Goal: Task Accomplishment & Management: Manage account settings

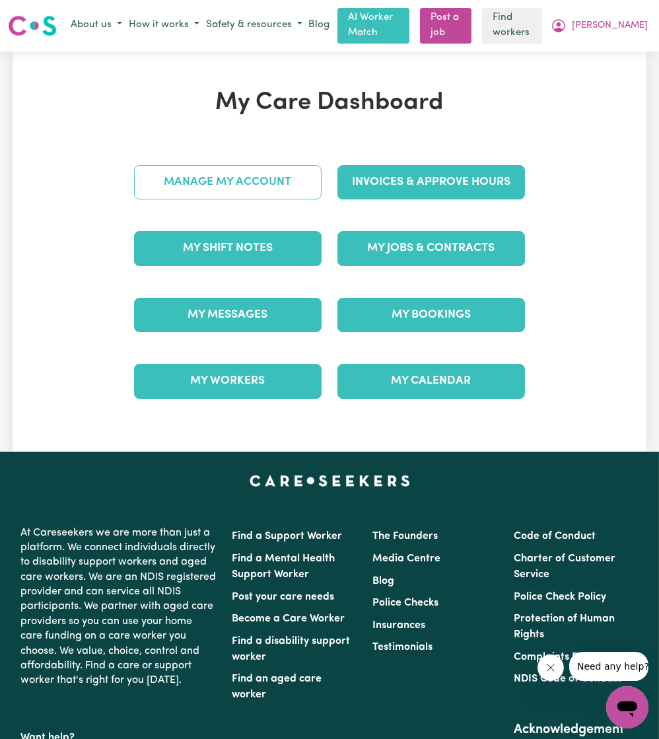
click at [272, 192] on link "Manage My Account" at bounding box center [228, 182] width 188 height 34
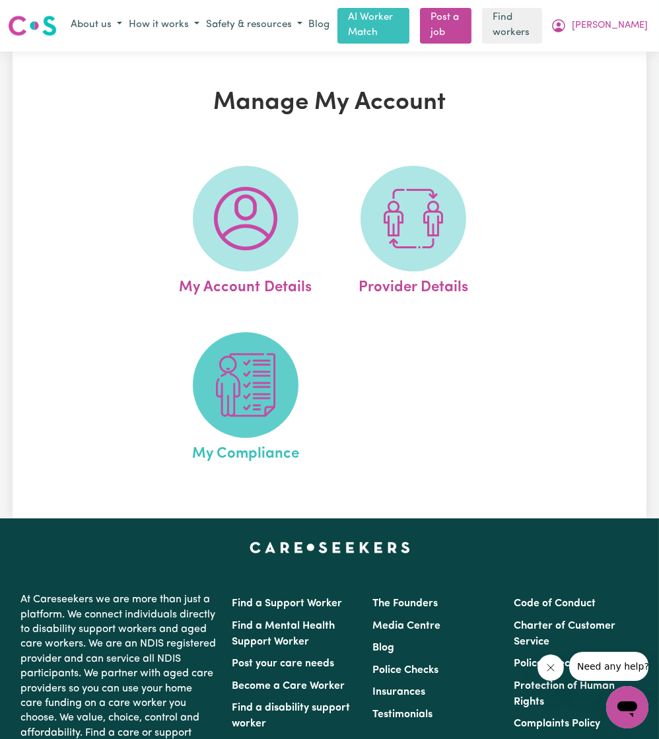
click at [268, 399] on img at bounding box center [245, 384] width 63 height 63
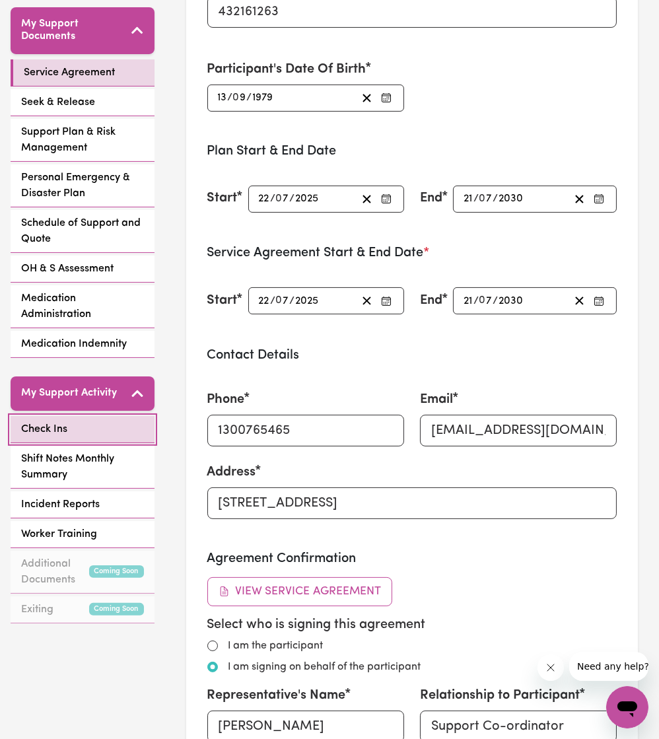
click at [83, 416] on link "Check Ins" at bounding box center [83, 429] width 144 height 27
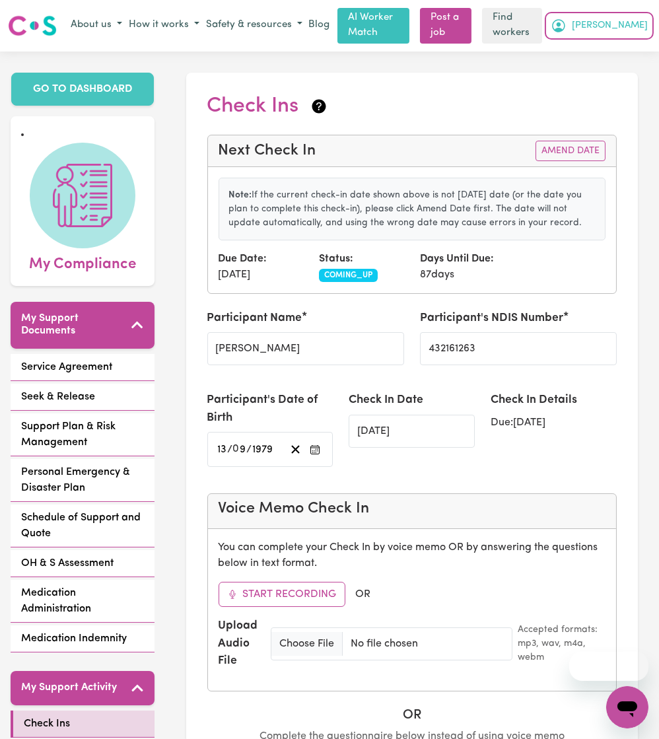
click at [644, 19] on span "[PERSON_NAME]" at bounding box center [610, 25] width 76 height 15
click at [591, 57] on link "My Dashboard" at bounding box center [598, 51] width 104 height 25
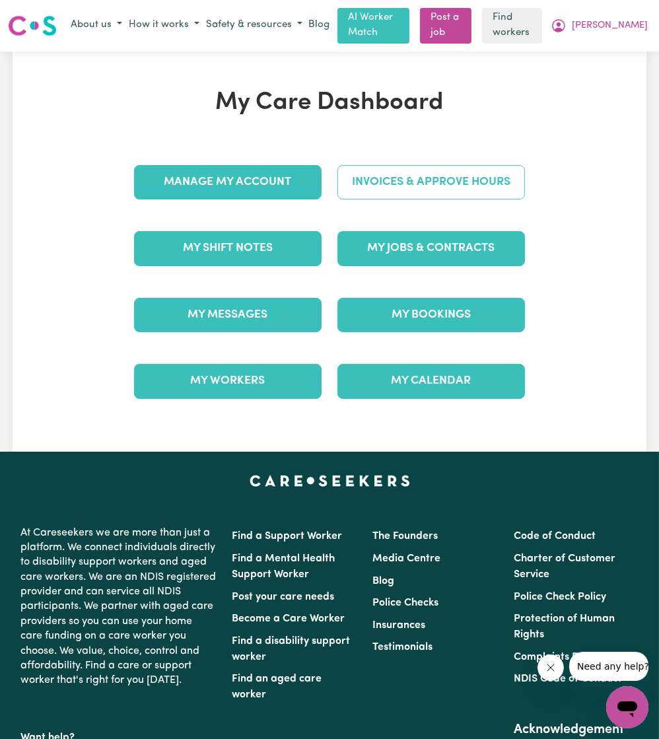
click at [447, 170] on link "Invoices & Approve Hours" at bounding box center [432, 182] width 188 height 34
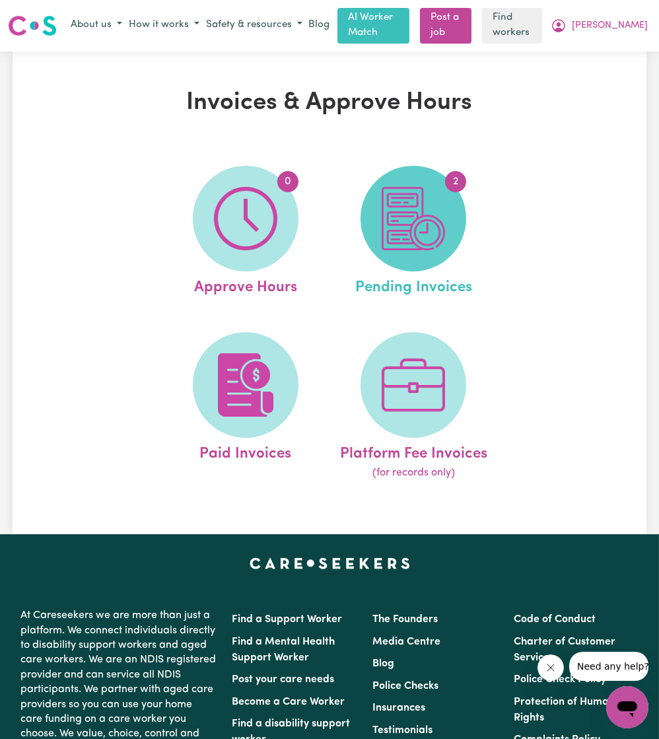
click at [408, 205] on img at bounding box center [413, 218] width 63 height 63
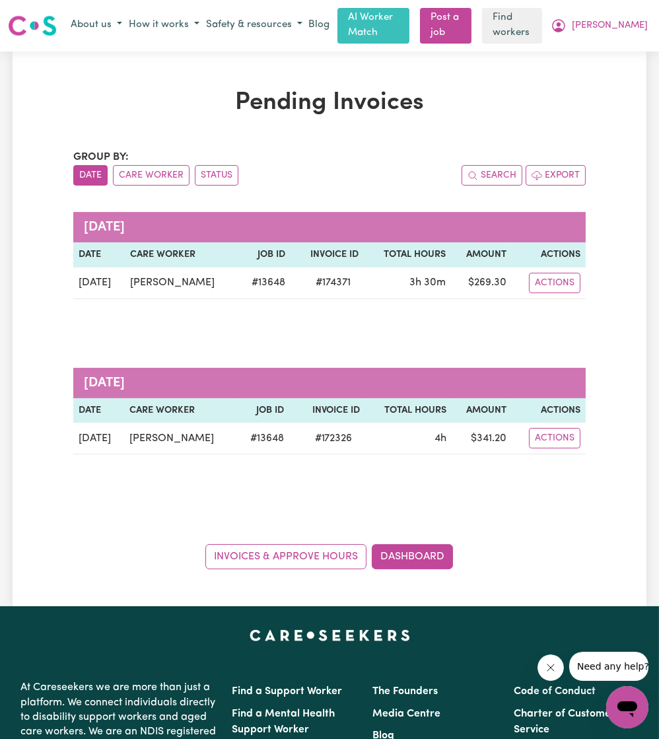
click at [624, 13] on div "About us How it works Safety & resources Blog AI Worker Match Post a job Find w…" at bounding box center [359, 26] width 584 height 36
click at [618, 26] on span "[PERSON_NAME]" at bounding box center [610, 25] width 76 height 15
click at [585, 39] on link "My Dashboard" at bounding box center [598, 51] width 104 height 25
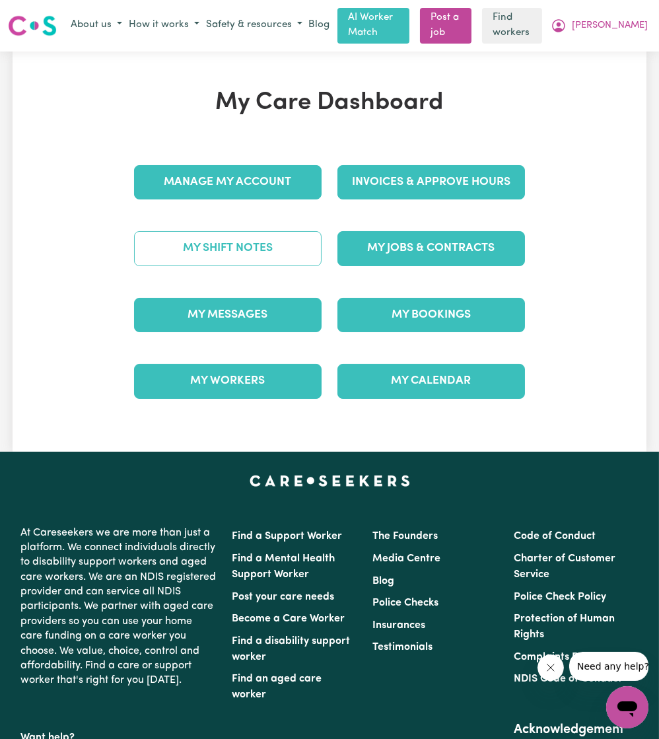
click at [236, 242] on link "My Shift Notes" at bounding box center [228, 248] width 188 height 34
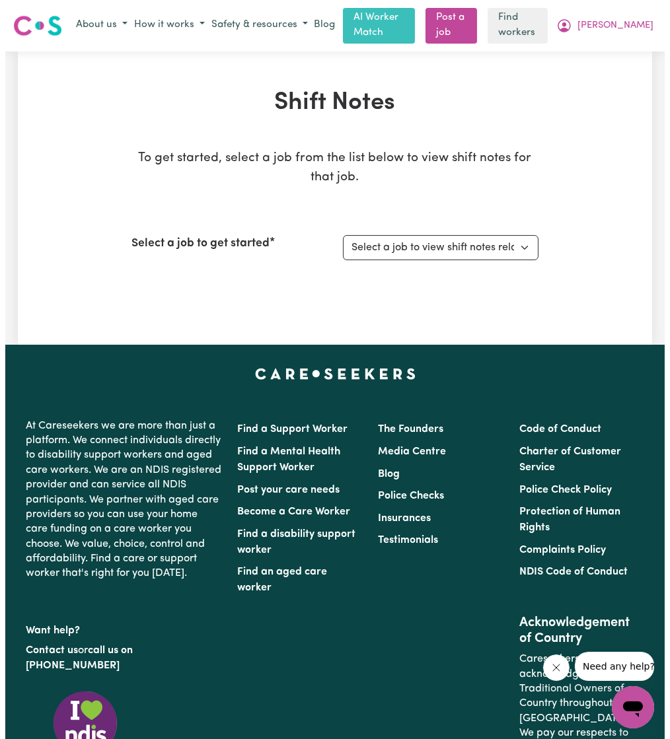
scroll to position [9, 0]
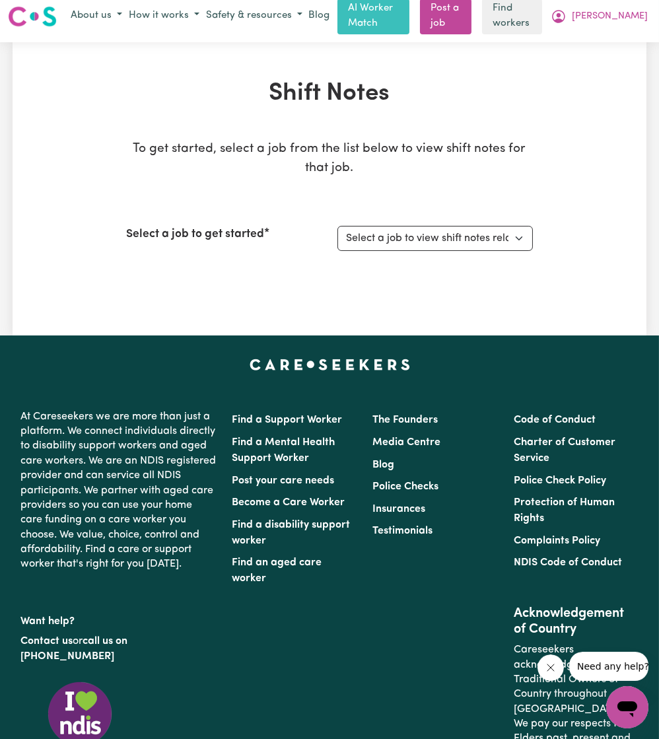
click at [433, 223] on div "Select a job to get started Select a job to view shift notes related to it... M…" at bounding box center [329, 238] width 407 height 57
click at [431, 228] on select "Select a job to view shift notes related to it... Male Support Worker Needed Ev…" at bounding box center [436, 238] width 196 height 25
select select "13648"
click at [338, 226] on select "Select a job to view shift notes related to it... Male Support Worker Needed Ev…" at bounding box center [436, 238] width 196 height 25
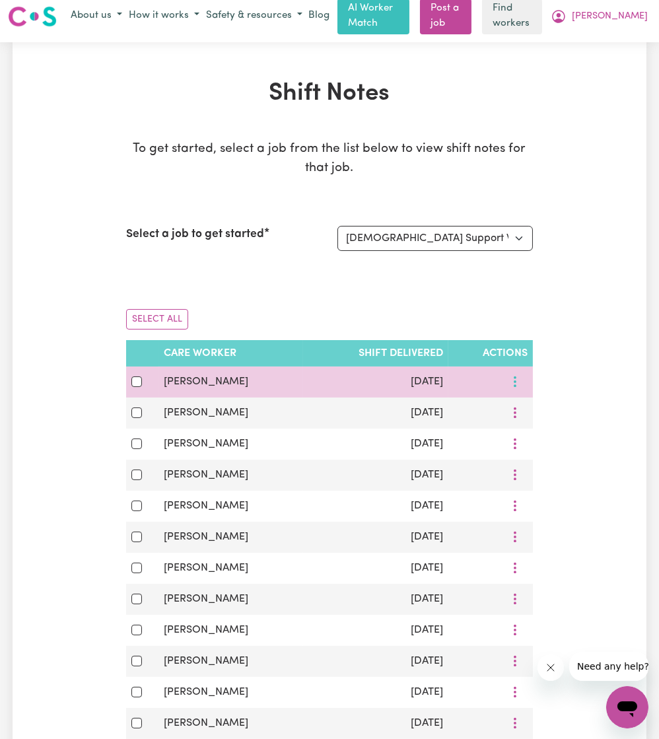
click at [522, 381] on button "More options" at bounding box center [515, 382] width 25 height 20
click at [520, 411] on circle at bounding box center [521, 412] width 3 height 3
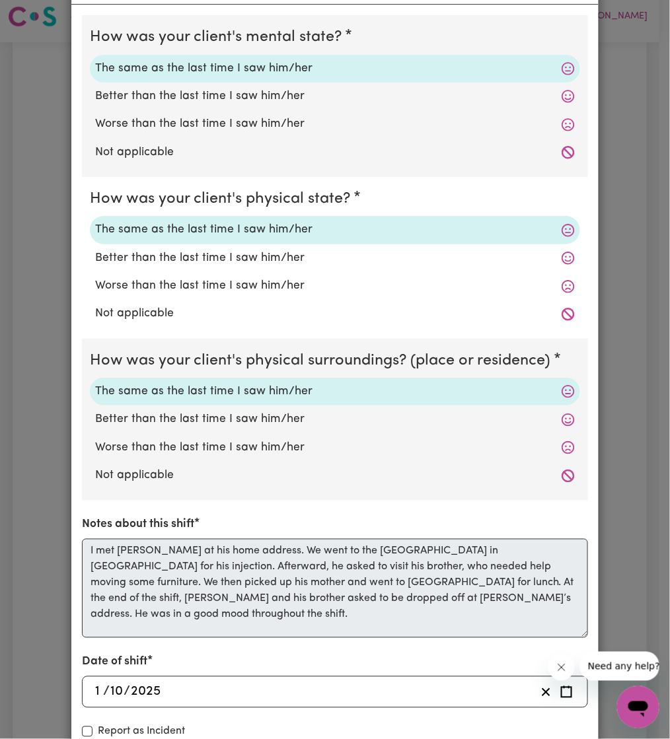
scroll to position [136, 0]
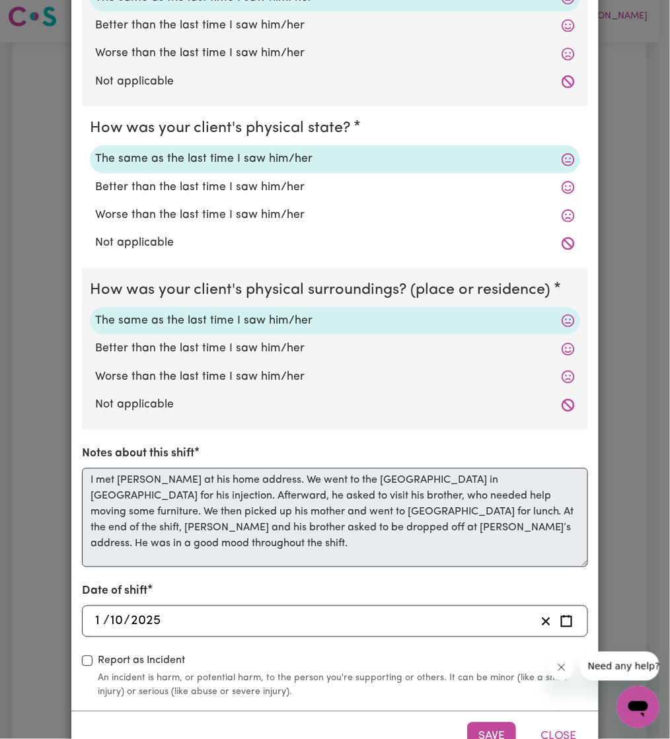
click at [36, 472] on div "Shift Note ( 1 Oct, 2025 ) How was your client's mental state? The same as the …" at bounding box center [335, 369] width 670 height 739
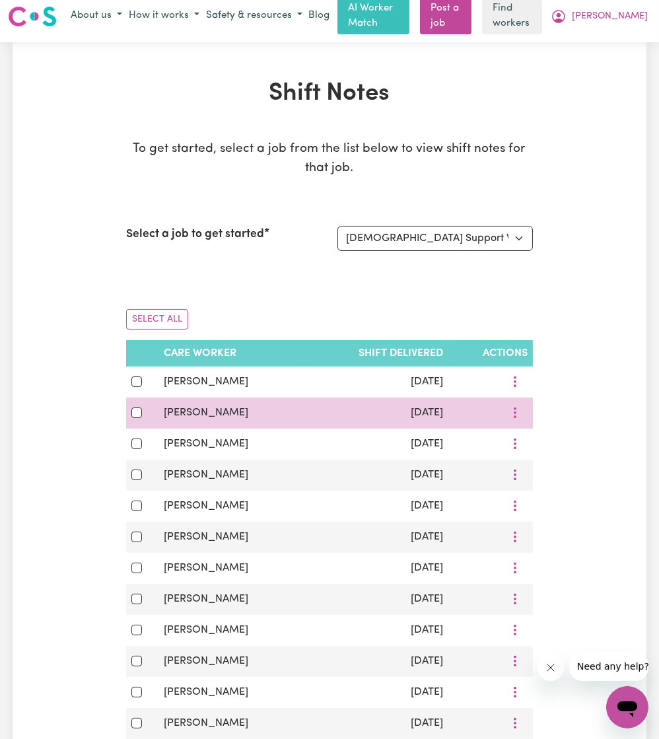
click at [529, 405] on td at bounding box center [491, 413] width 85 height 31
click at [519, 407] on button "More options" at bounding box center [515, 413] width 25 height 20
click at [532, 439] on span "View Shift Note" at bounding box center [568, 444] width 72 height 11
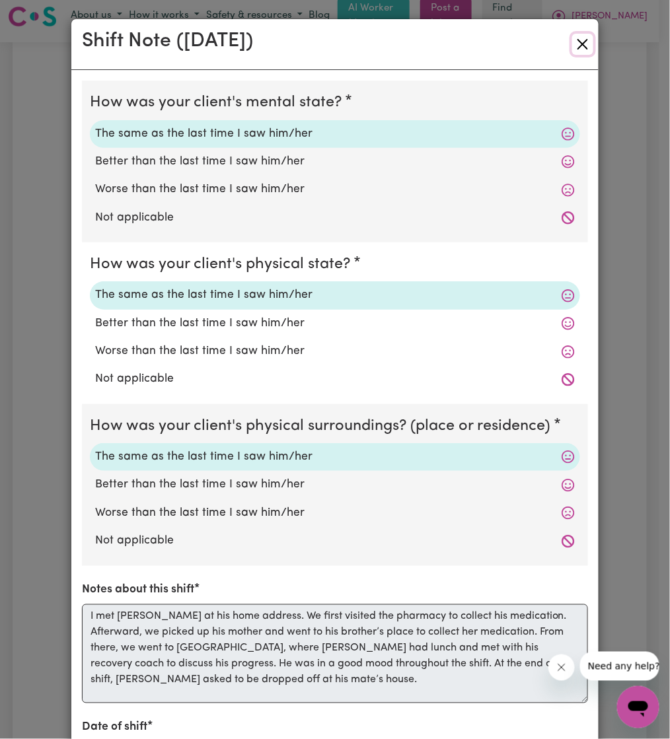
click at [580, 35] on button "Close" at bounding box center [582, 44] width 21 height 21
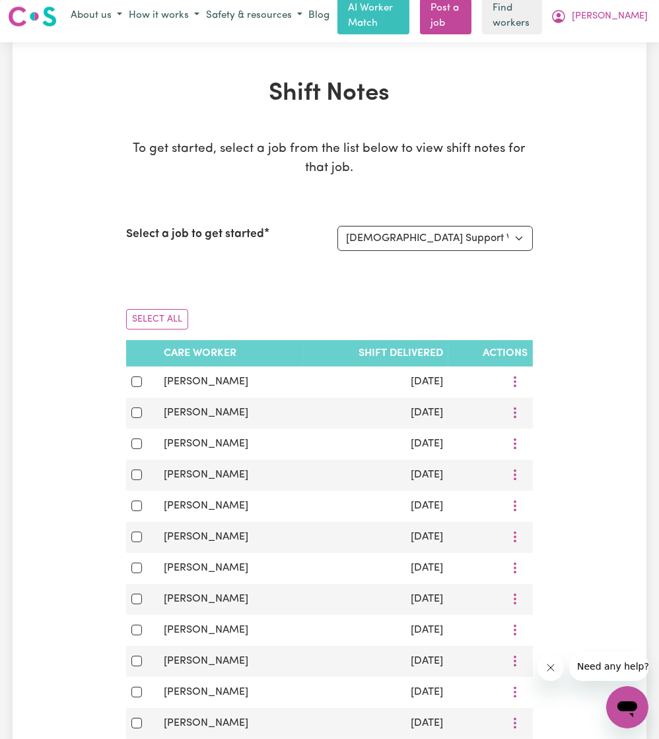
click at [606, 27] on div "About us How it works Safety & resources Blog AI Worker Match Post a job Find w…" at bounding box center [359, 17] width 584 height 36
click at [609, 21] on button "[PERSON_NAME]" at bounding box center [600, 16] width 104 height 22
click at [591, 42] on link "My Dashboard" at bounding box center [598, 42] width 104 height 25
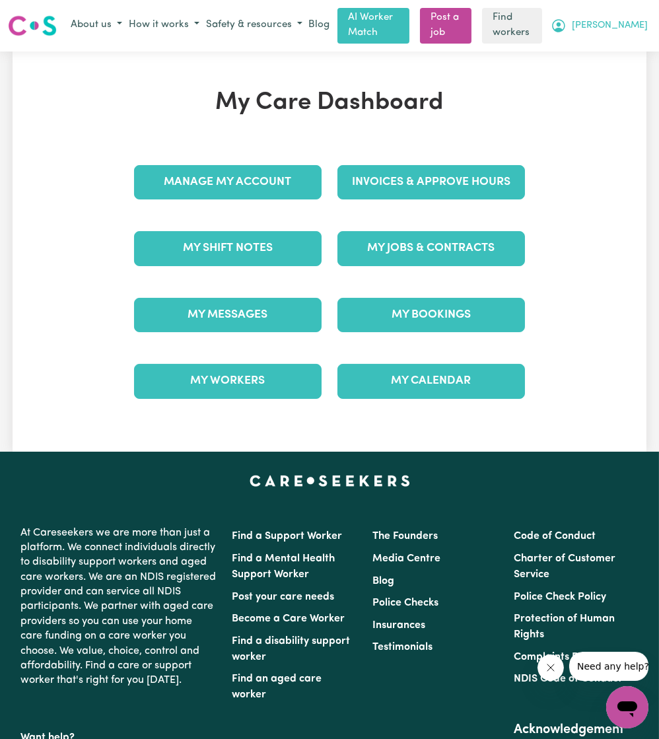
click at [618, 30] on span "[PERSON_NAME]" at bounding box center [610, 25] width 76 height 15
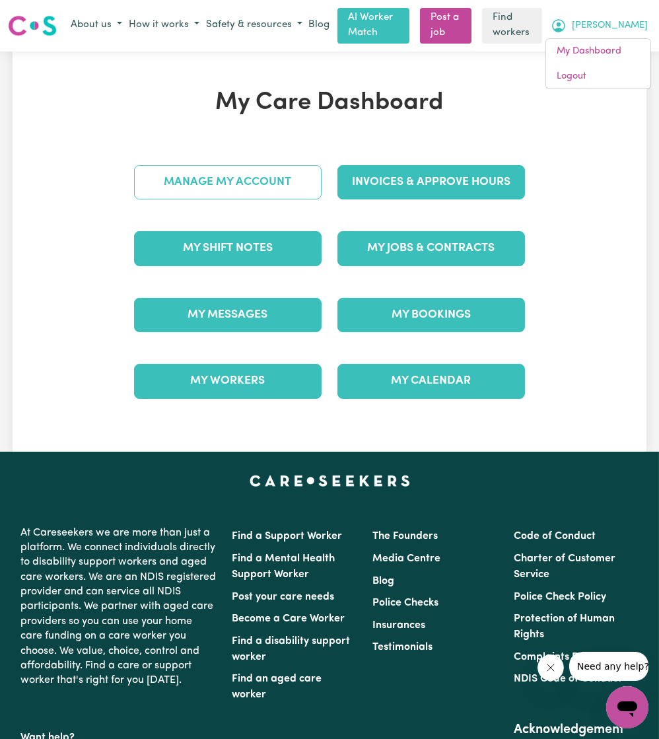
click at [287, 194] on link "Manage My Account" at bounding box center [228, 182] width 188 height 34
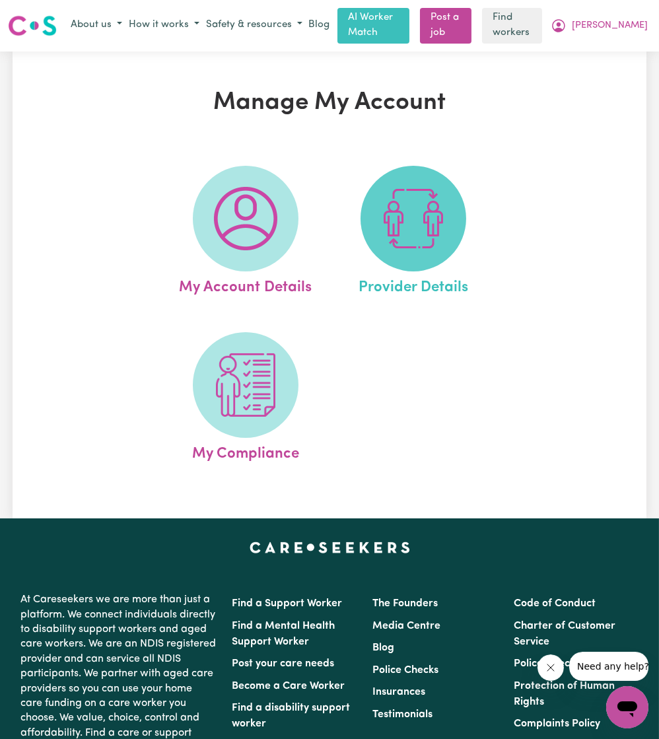
click at [392, 243] on img at bounding box center [413, 218] width 63 height 63
select select "NDIS_FUNDING_PLAN_MANAGED"
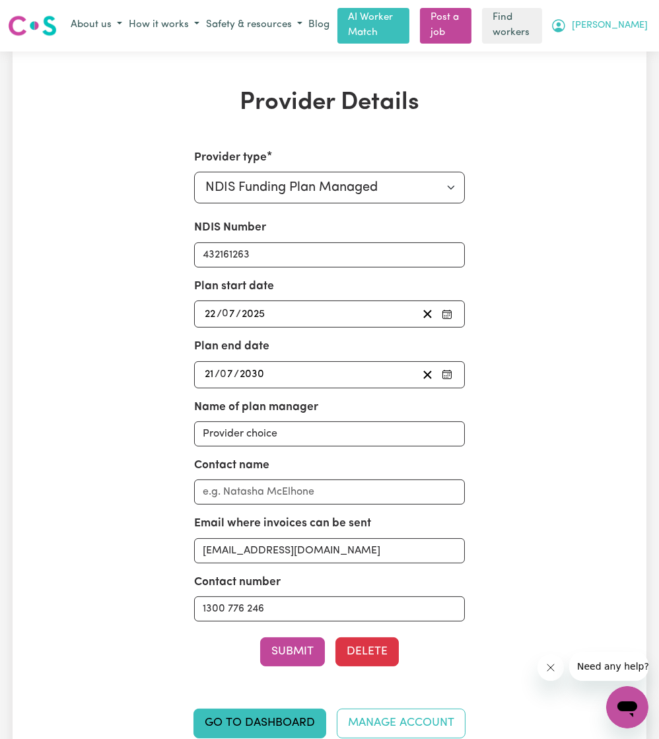
click at [625, 27] on span "[PERSON_NAME]" at bounding box center [610, 25] width 76 height 15
click at [604, 77] on link "Logout" at bounding box center [598, 76] width 104 height 25
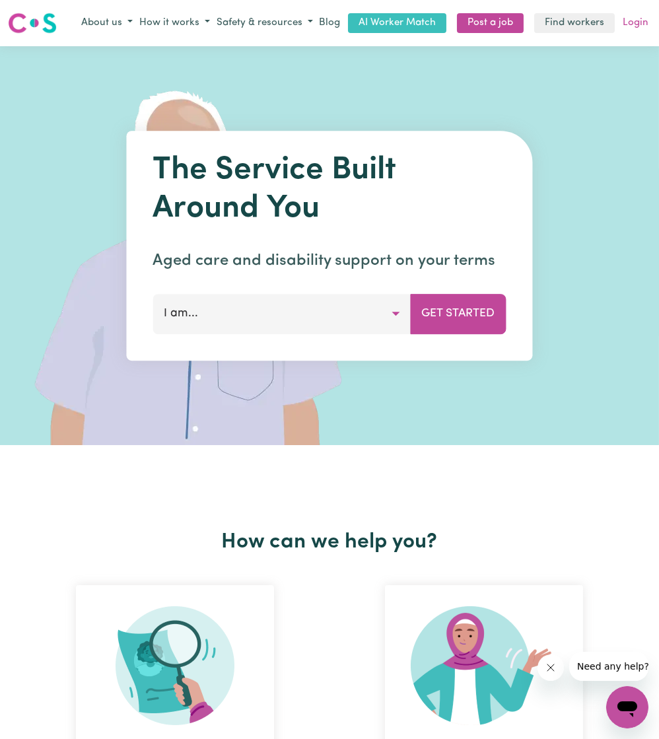
click at [630, 21] on link "Login" at bounding box center [635, 23] width 31 height 20
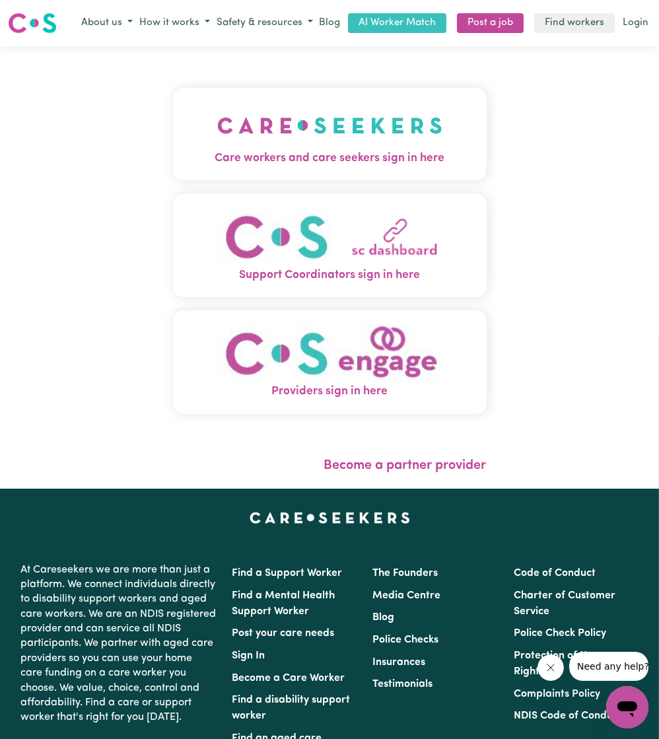
click at [321, 108] on img "Care workers and care seekers sign in here" at bounding box center [329, 125] width 225 height 49
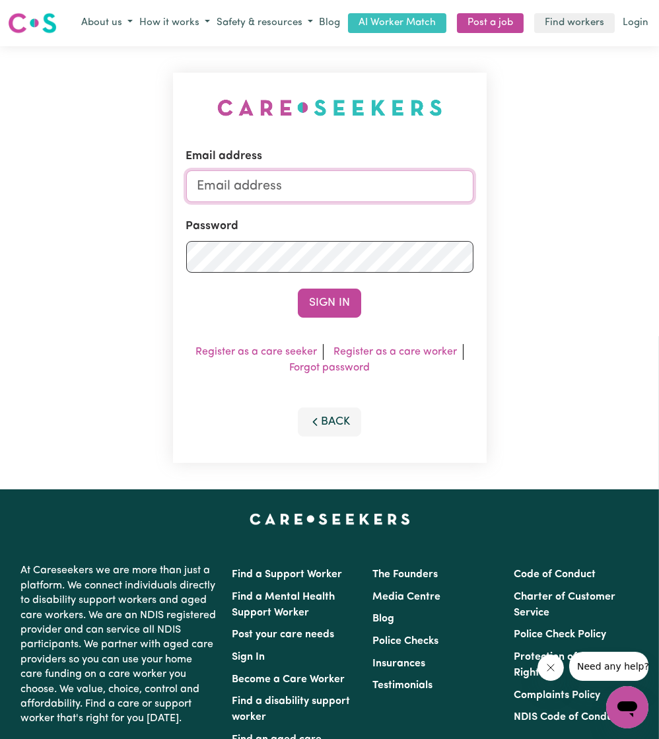
click at [292, 187] on input "Email address" at bounding box center [329, 186] width 287 height 32
drag, startPoint x: 266, startPoint y: 188, endPoint x: 567, endPoint y: 227, distance: 303.8
click at [567, 227] on div "Email address superuser~ethan@careseekers.com.au Password Sign In Register as a…" at bounding box center [329, 267] width 659 height 443
type input "superuser~geoffrey_arnold_4017@careseekers.com.au"
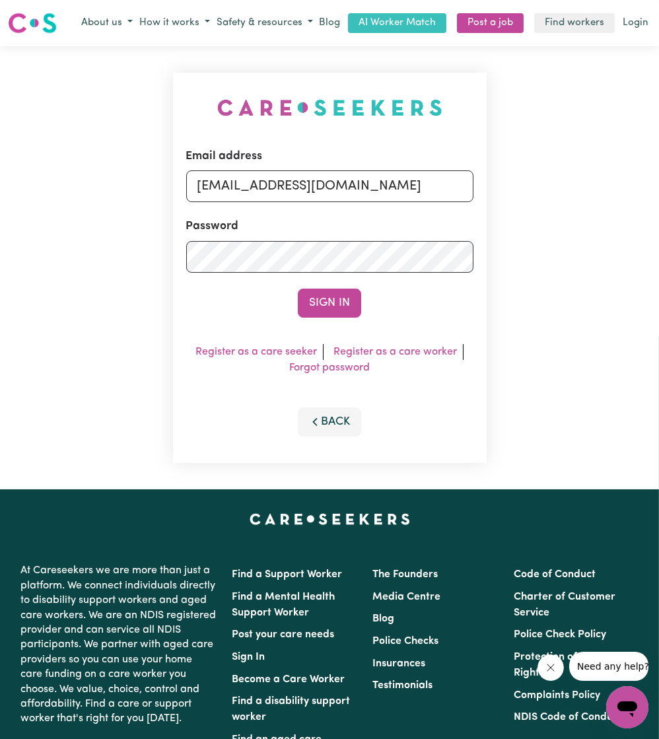
click at [298, 289] on button "Sign In" at bounding box center [329, 303] width 63 height 29
